Goal: Obtain resource: Download file/media

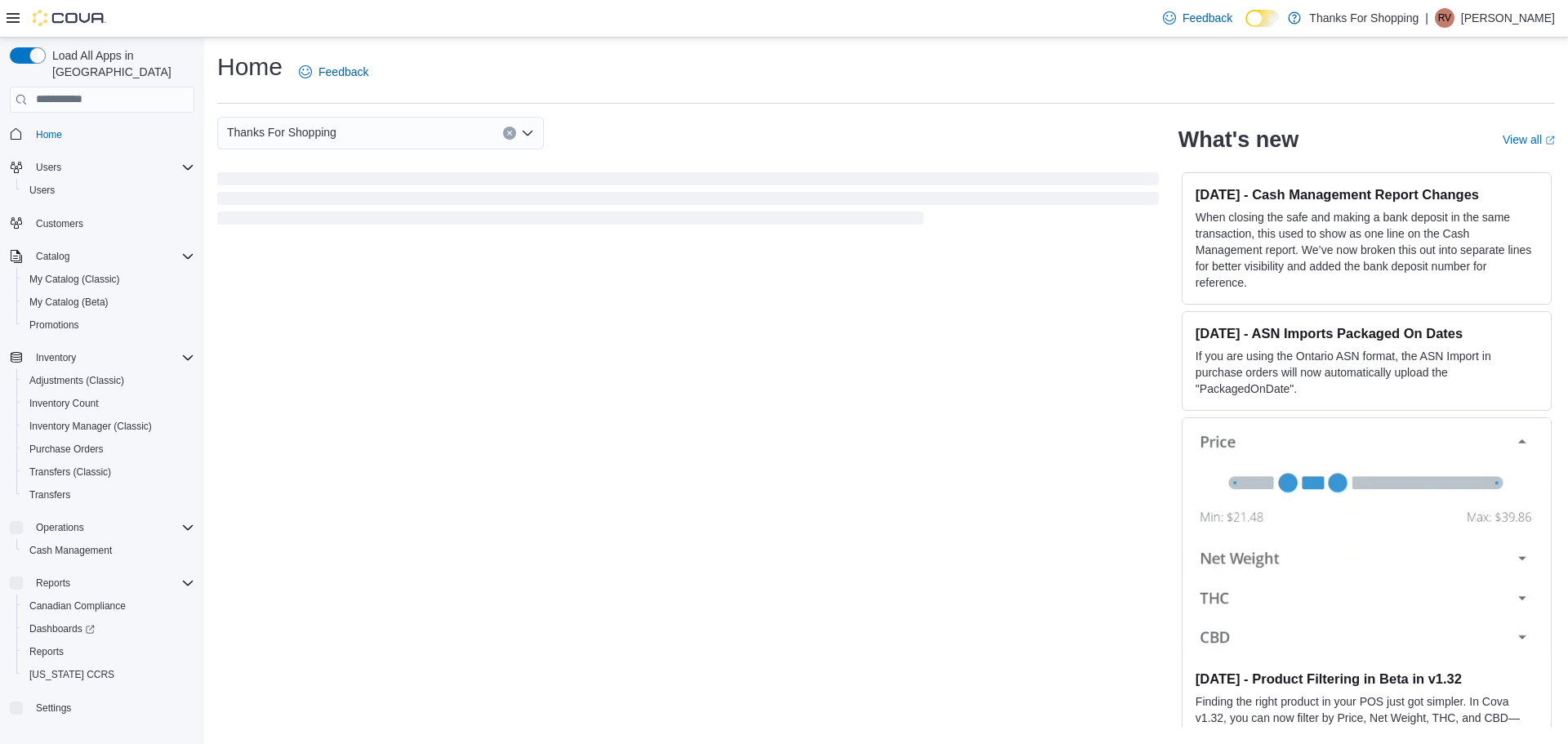
click at [16, 18] on icon at bounding box center [13, 18] width 13 height 10
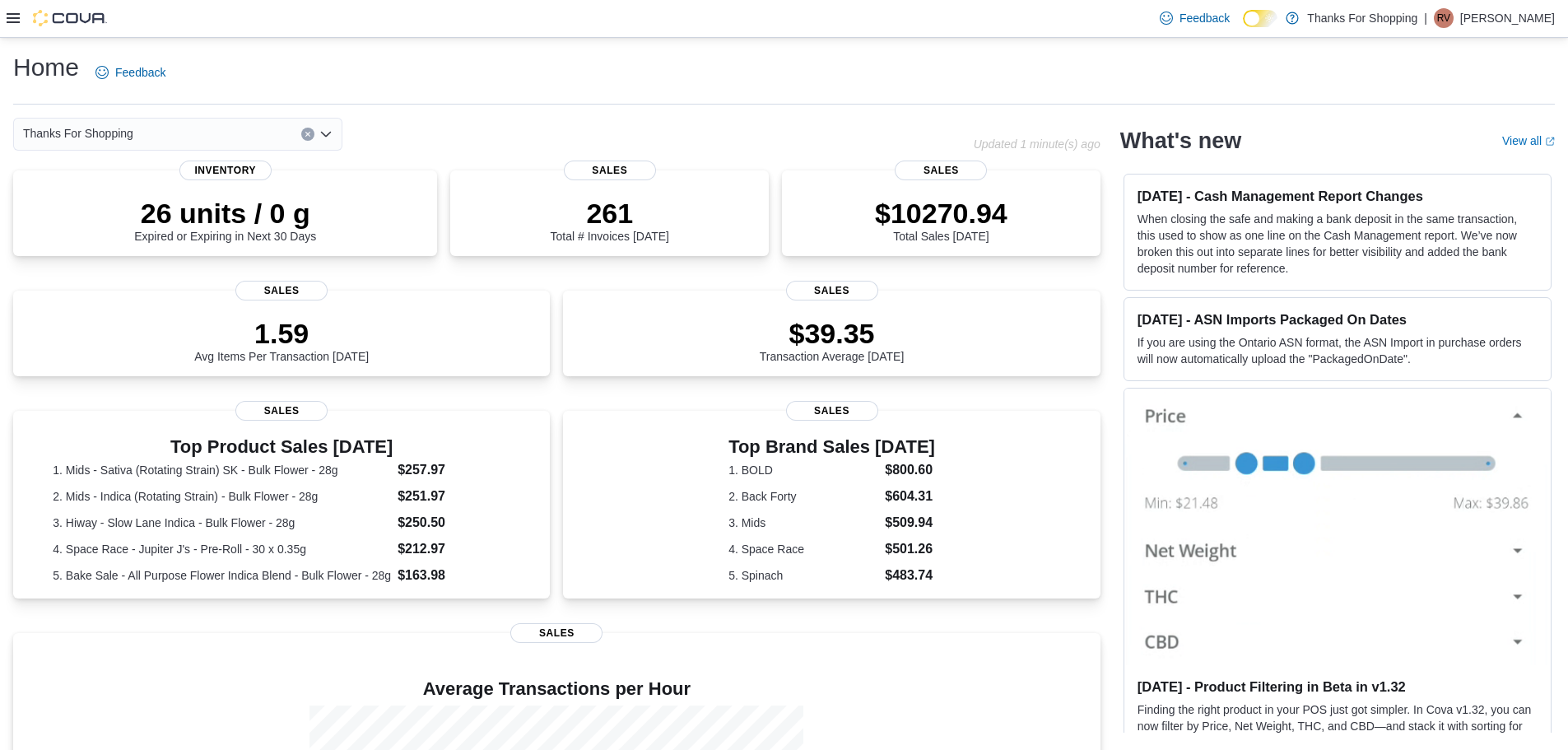
click at [13, 25] on icon at bounding box center [13, 18] width 13 height 13
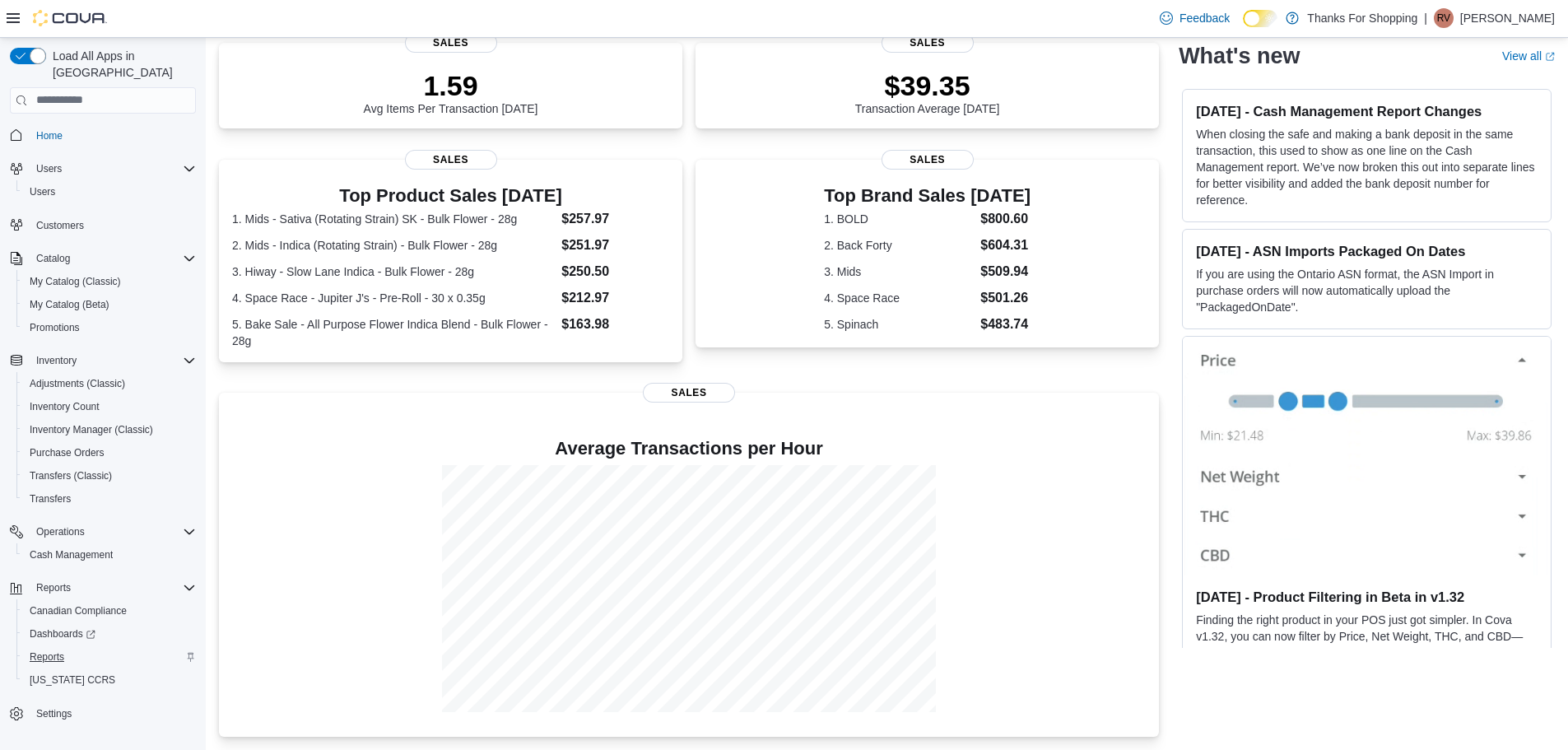
scroll to position [259, 0]
click at [58, 650] on span "Reports" at bounding box center [47, 656] width 35 height 13
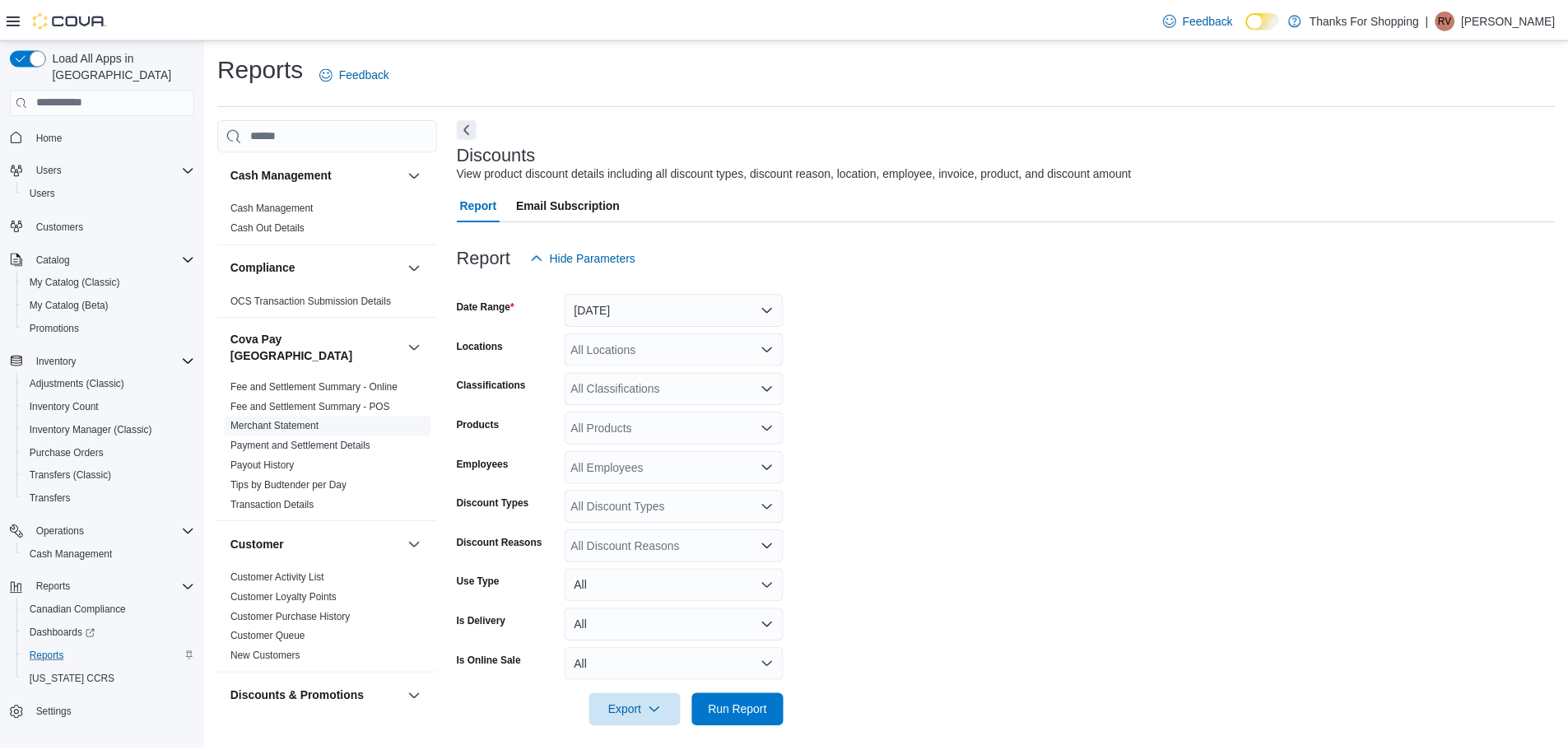
scroll to position [11, 0]
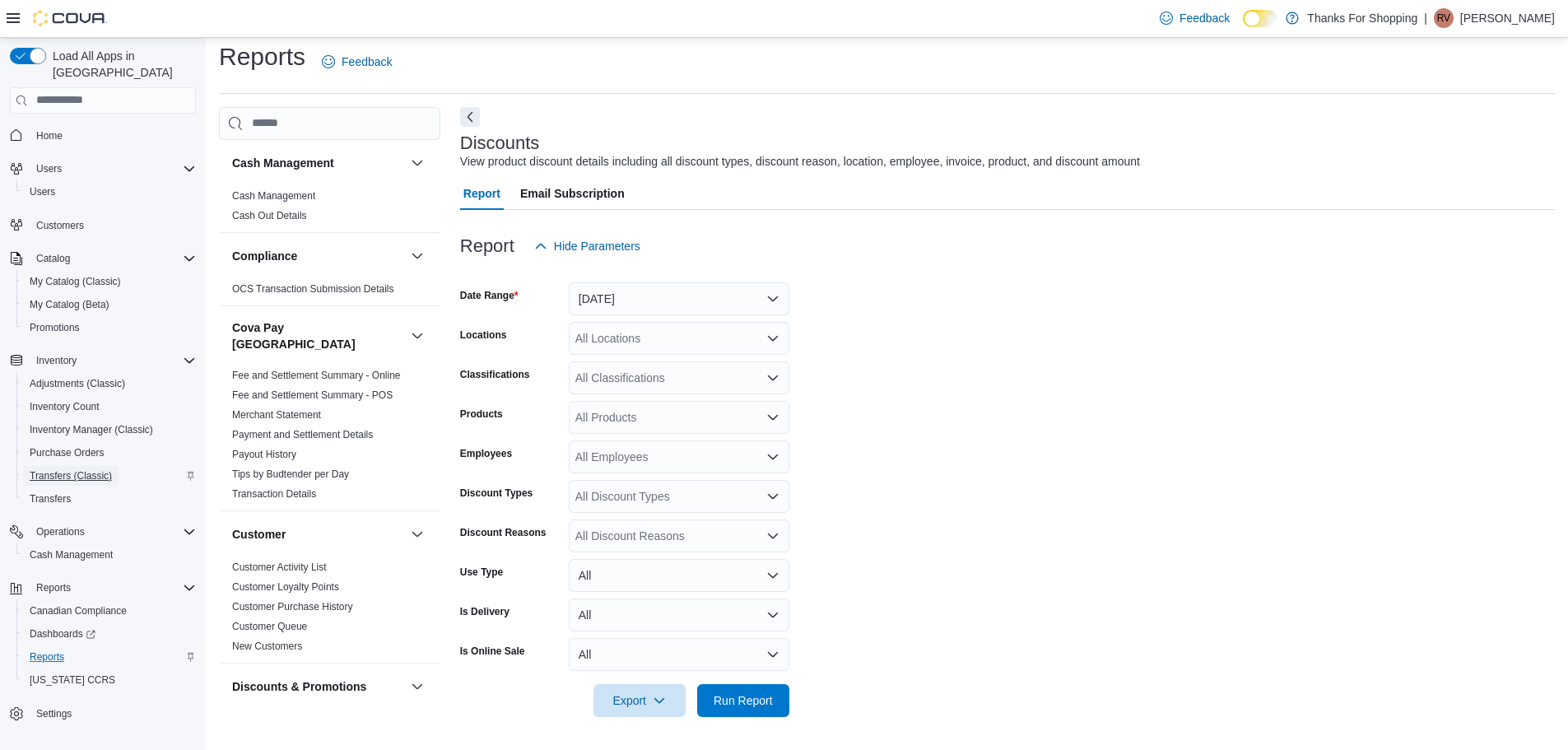
click at [71, 469] on span "Transfers (Classic)" at bounding box center [71, 475] width 82 height 13
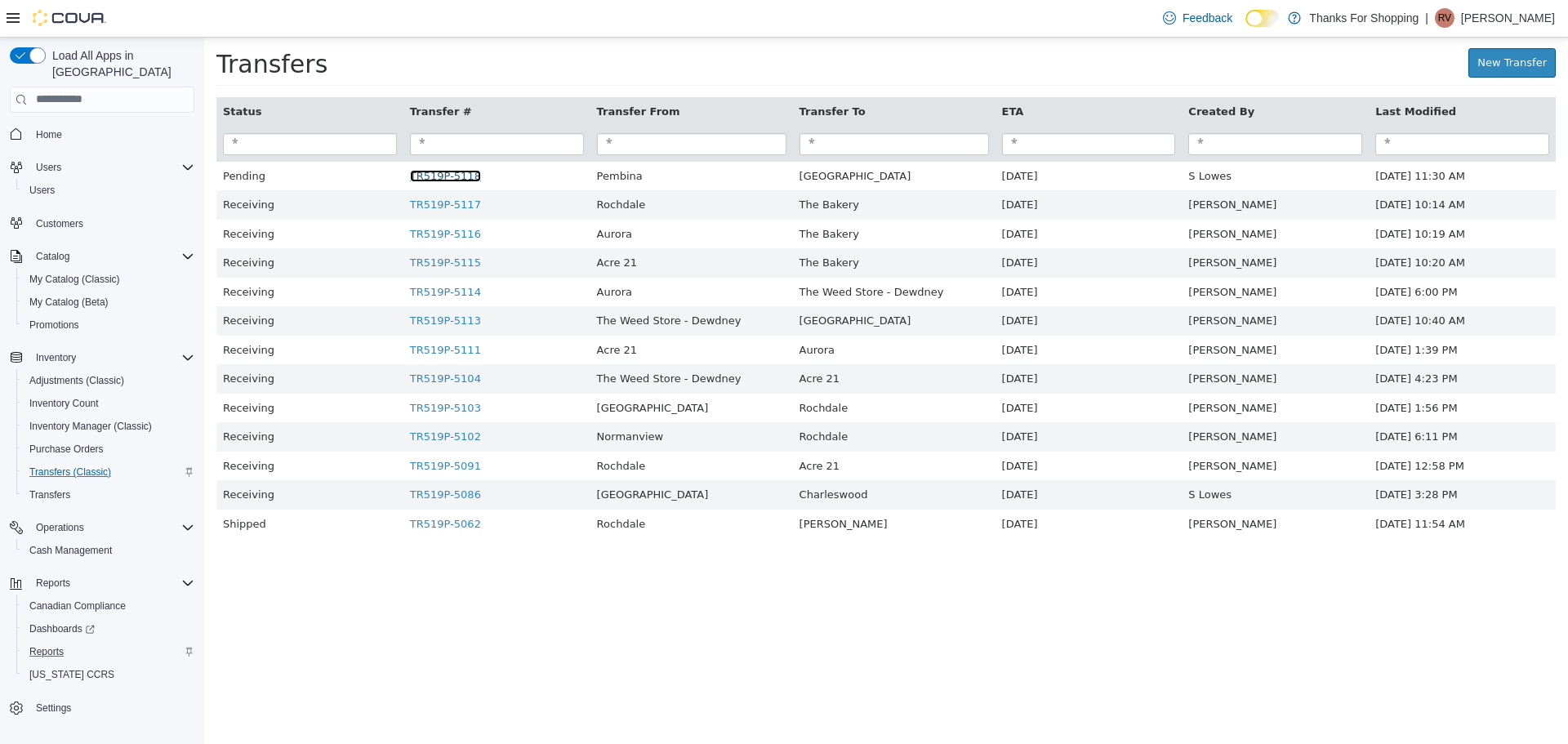
click at [463, 181] on link "TR519P-5118" at bounding box center [446, 175] width 71 height 12
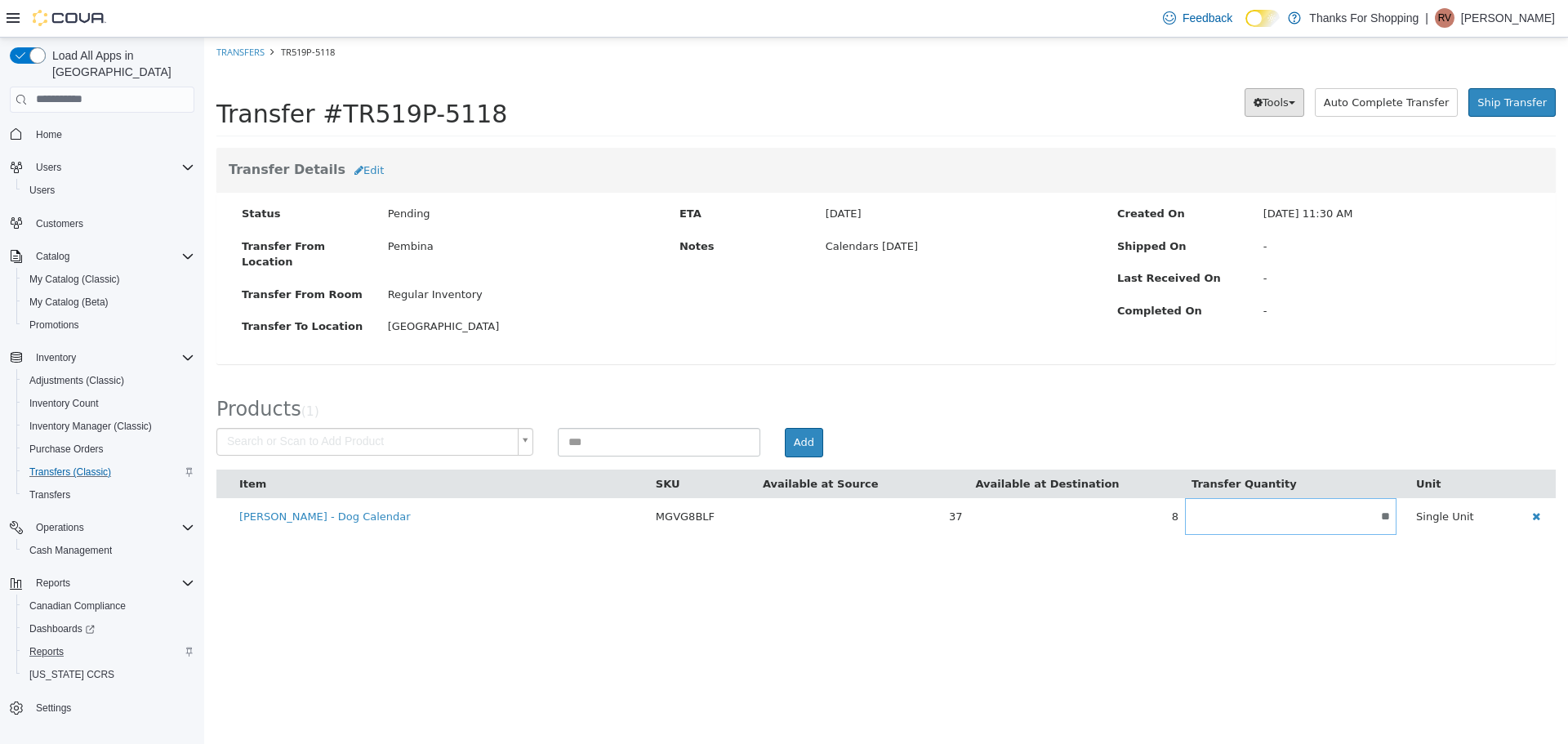
click at [1289, 108] on span "Tools" at bounding box center [1275, 101] width 26 height 12
click at [1251, 132] on span "PDF Download" at bounding box center [1231, 133] width 82 height 13
